Goal: Use online tool/utility: Utilize a website feature to perform a specific function

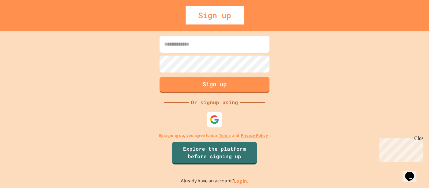
click at [240, 180] on link "Log in." at bounding box center [241, 181] width 14 height 7
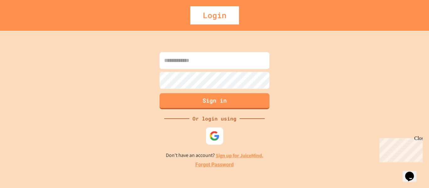
click at [212, 131] on img at bounding box center [214, 136] width 10 height 10
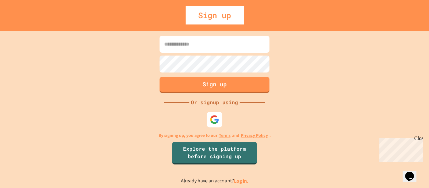
click at [239, 181] on link "Log in." at bounding box center [241, 181] width 14 height 7
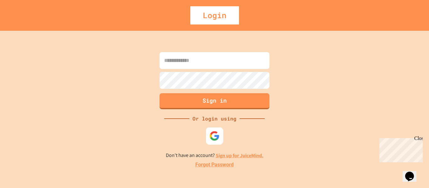
click at [215, 140] on img at bounding box center [214, 136] width 10 height 10
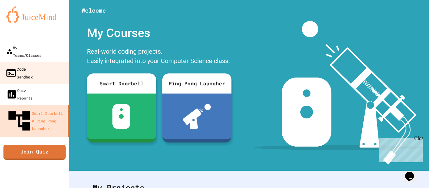
click at [32, 62] on link "Code Sandbox" at bounding box center [34, 73] width 71 height 22
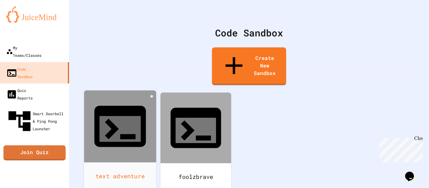
click at [126, 106] on icon at bounding box center [119, 126] width 51 height 41
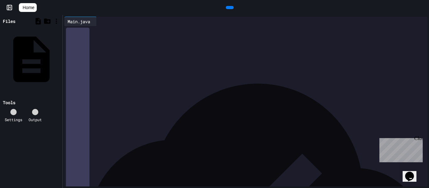
scroll to position [1977, 0]
click at [419, 140] on div "Close" at bounding box center [418, 140] width 8 height 8
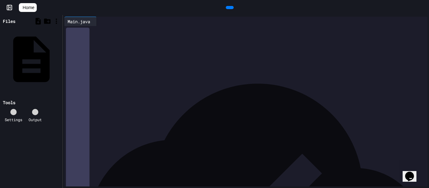
click at [305, 150] on div "**********" at bounding box center [253, 151] width 350 height 6
click at [229, 8] on icon at bounding box center [229, 8] width 0 height 0
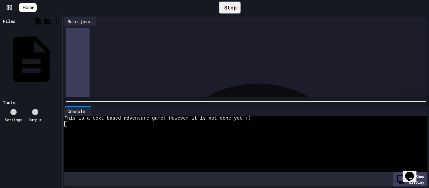
click at [235, 102] on div at bounding box center [246, 102] width 366 height 6
click at [79, 114] on div "Console" at bounding box center [76, 111] width 24 height 7
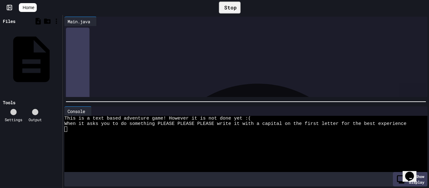
click at [75, 109] on div "Console" at bounding box center [76, 111] width 24 height 7
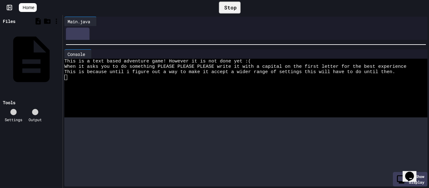
click at [106, 42] on div at bounding box center [246, 44] width 366 height 6
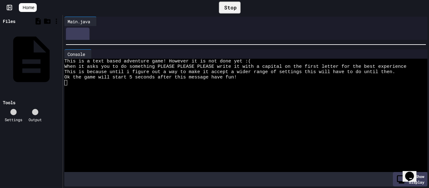
click at [160, 92] on div at bounding box center [242, 93] width 356 height 5
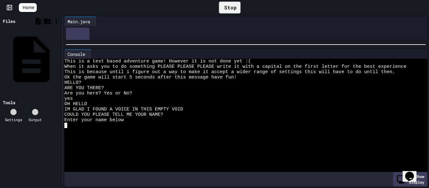
type textarea "*"
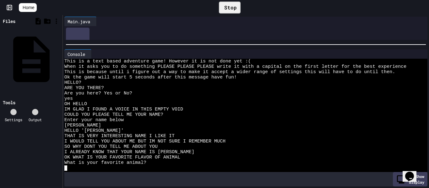
type textarea "*"
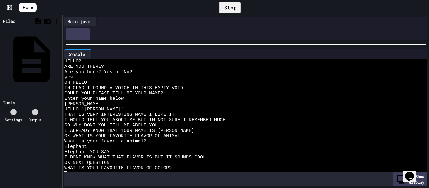
scroll to position [27, 0]
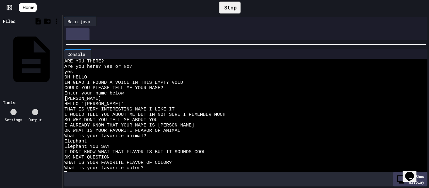
type textarea "*"
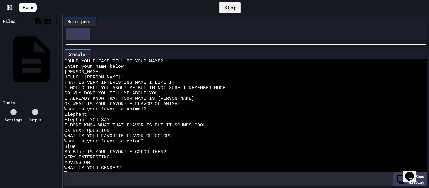
scroll to position [59, 0]
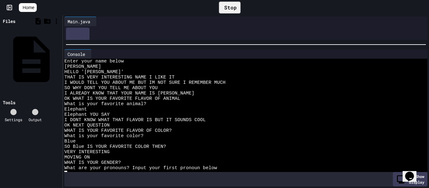
type textarea "**"
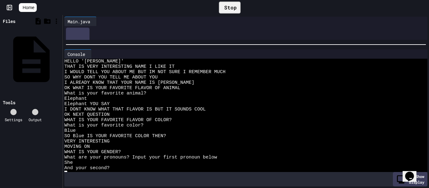
type textarea "*"
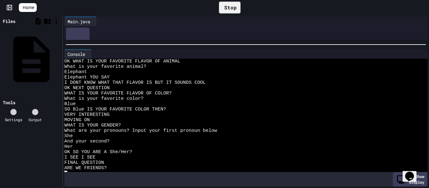
scroll to position [101, 0]
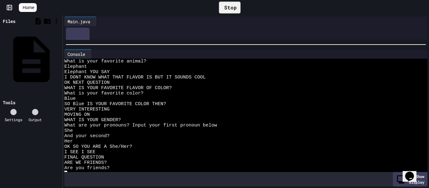
type textarea "*"
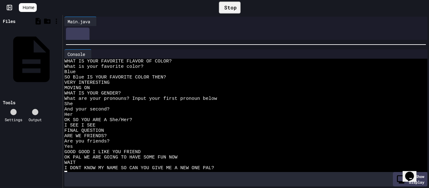
scroll to position [139, 0]
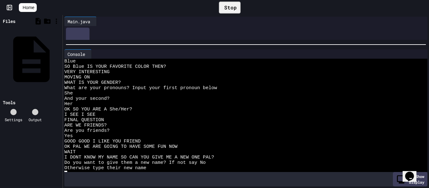
type textarea "*"
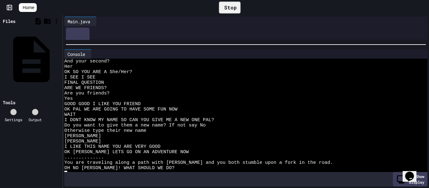
scroll to position [181, 0]
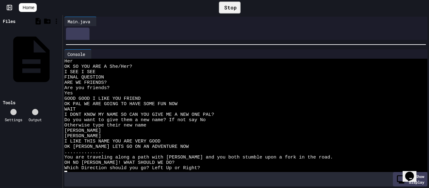
type textarea "*"
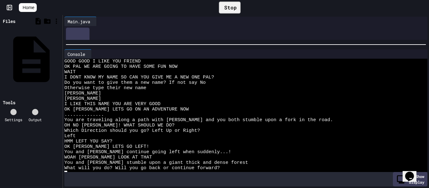
scroll to position [219, 0]
type textarea "*"
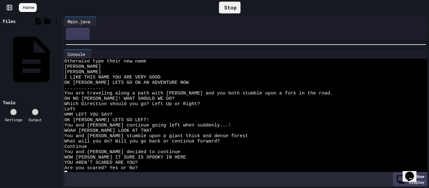
scroll to position [245, 0]
type textarea "*"
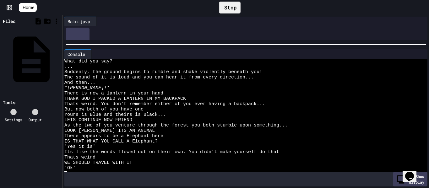
scroll to position [438, 0]
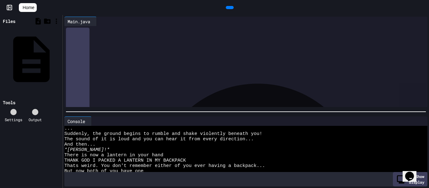
click at [156, 114] on div at bounding box center [246, 112] width 366 height 6
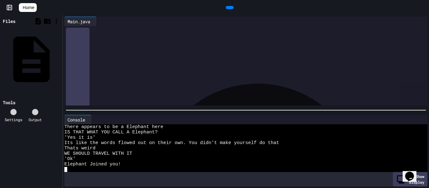
click at [125, 110] on div at bounding box center [246, 110] width 360 height 1
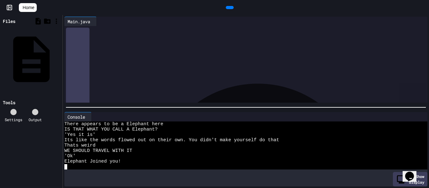
scroll to position [502, 0]
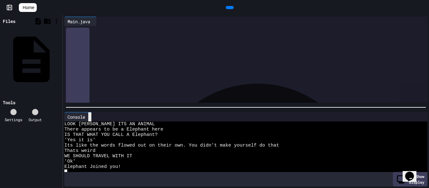
click at [90, 117] on icon at bounding box center [90, 117] width 0 height 0
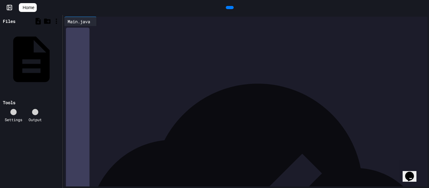
scroll to position [538, 0]
